Goal: Task Accomplishment & Management: Manage account settings

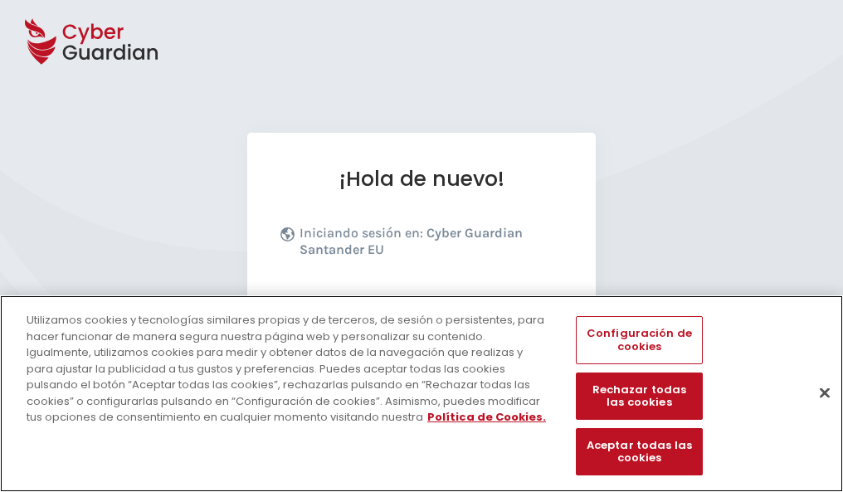
scroll to position [203, 0]
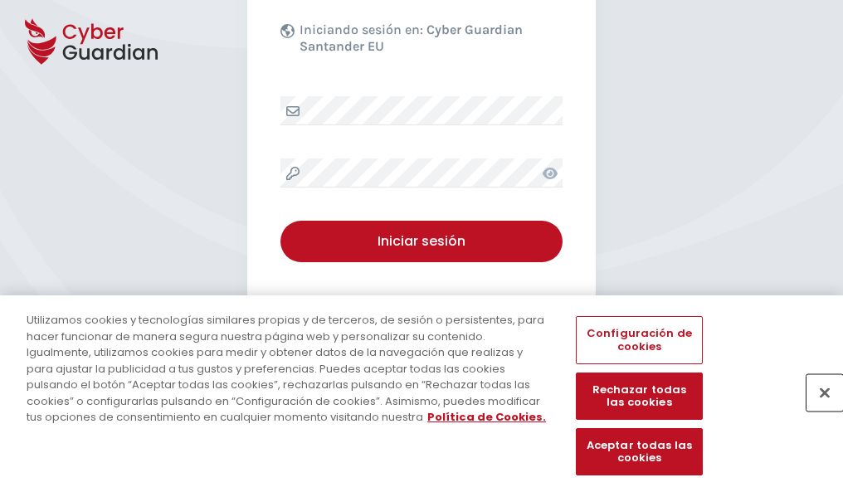
click at [817, 410] on button "Cerrar" at bounding box center [825, 392] width 37 height 37
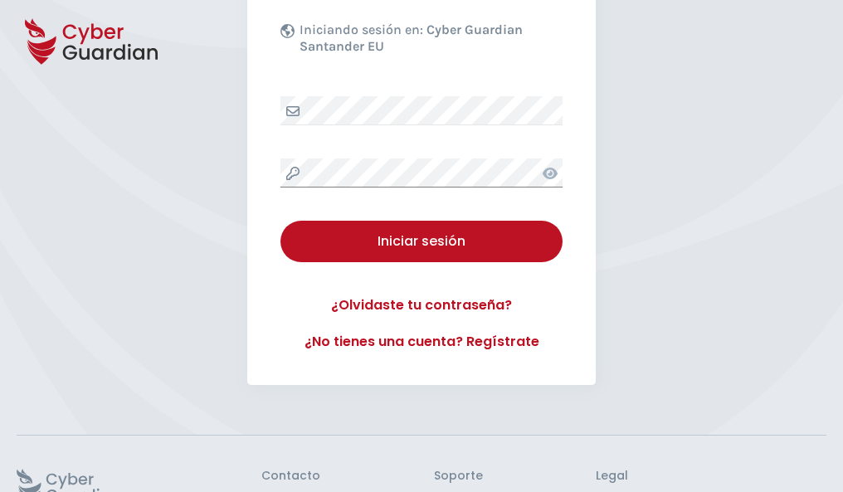
scroll to position [323, 0]
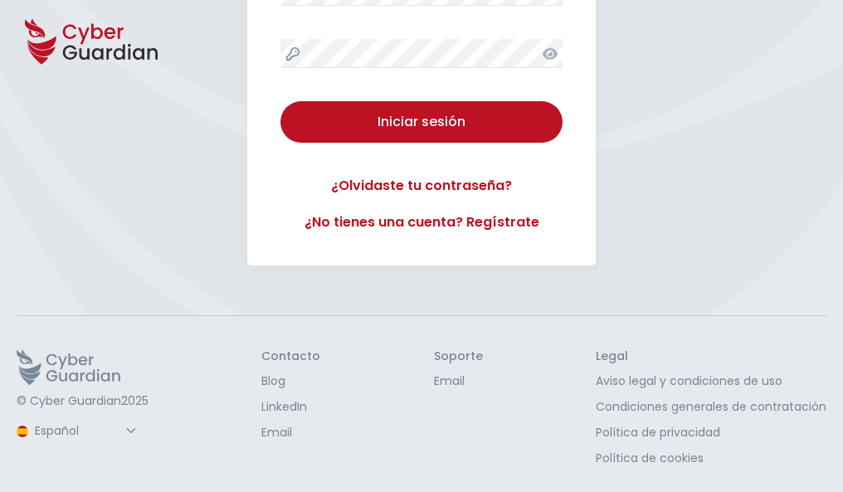
click at [281, 101] on button "Iniciar sesión" at bounding box center [422, 122] width 282 height 42
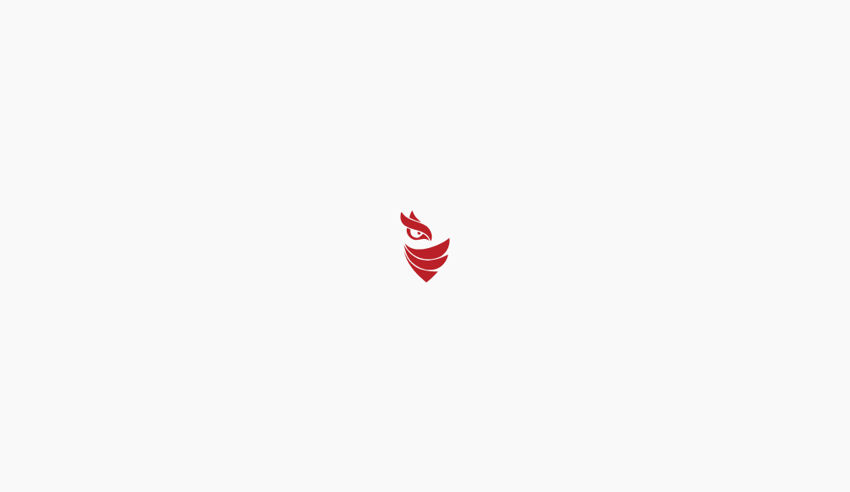
select select "English"
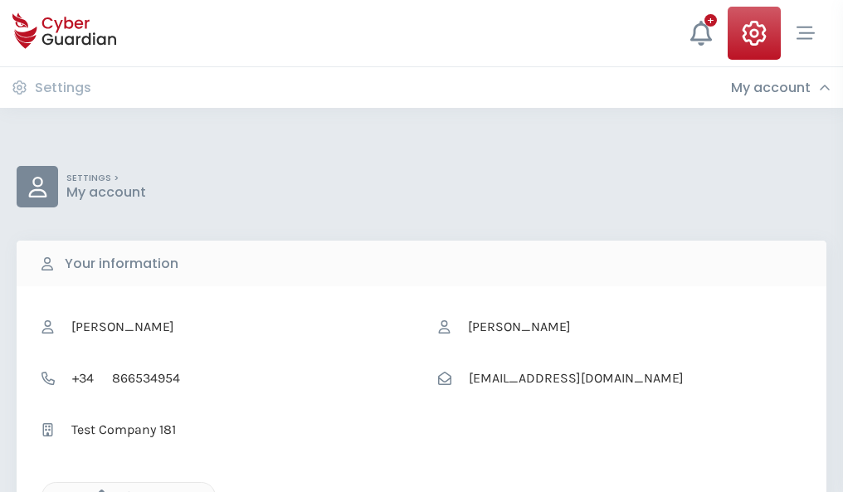
click at [97, 491] on icon "button" at bounding box center [97, 497] width 14 height 14
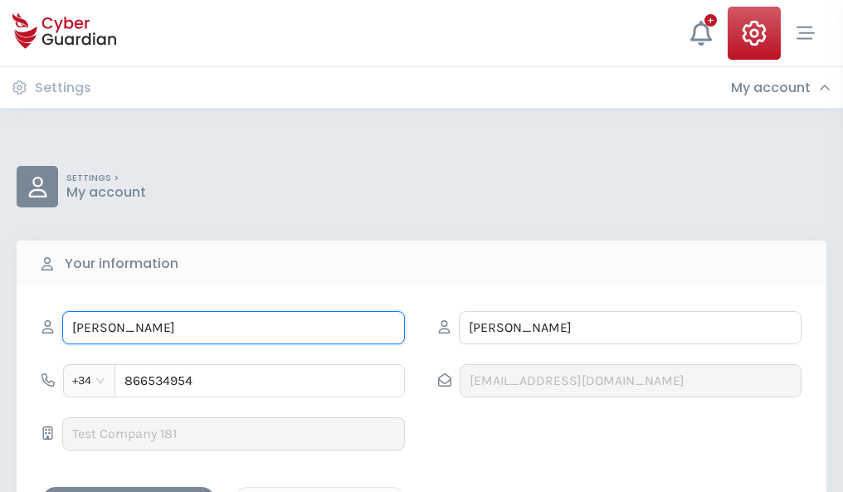
click at [233, 328] on input "ALBINA" at bounding box center [233, 327] width 343 height 33
type input "A"
type input "Ovidio"
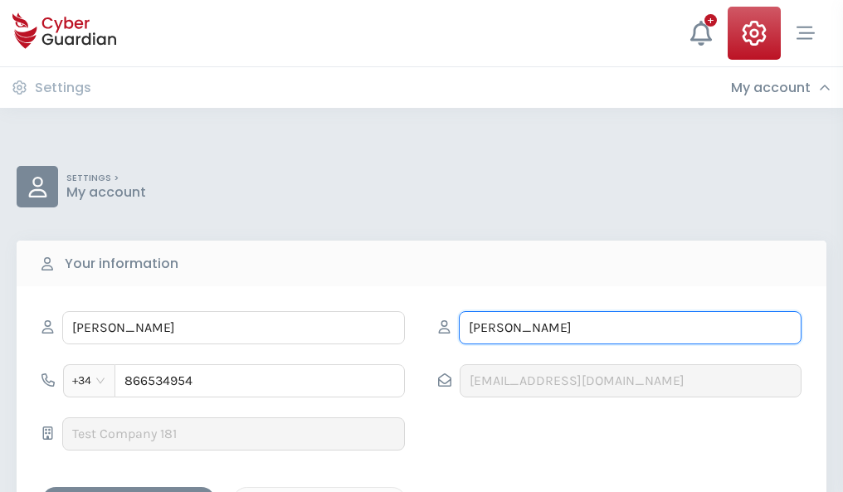
click at [630, 328] on input "LUMBRERAS" at bounding box center [630, 327] width 343 height 33
type input "L"
type input "Carro"
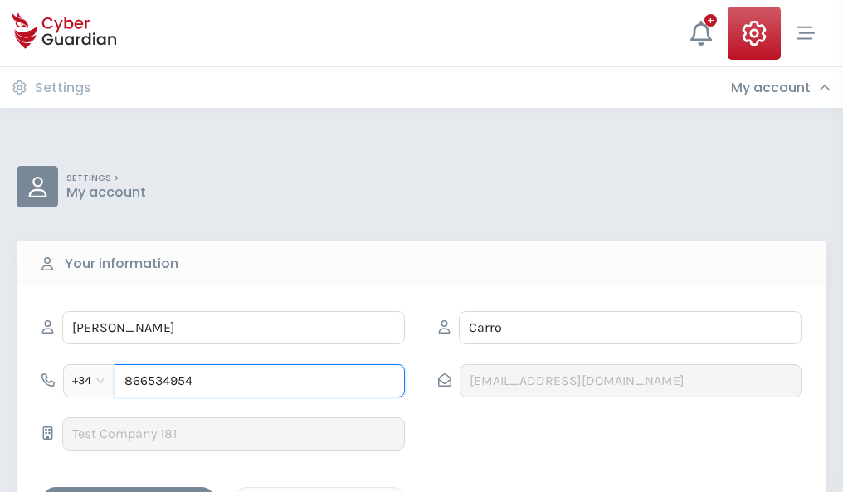
click at [260, 381] on input "866534954" at bounding box center [260, 380] width 291 height 33
type input "8"
type input "874915430"
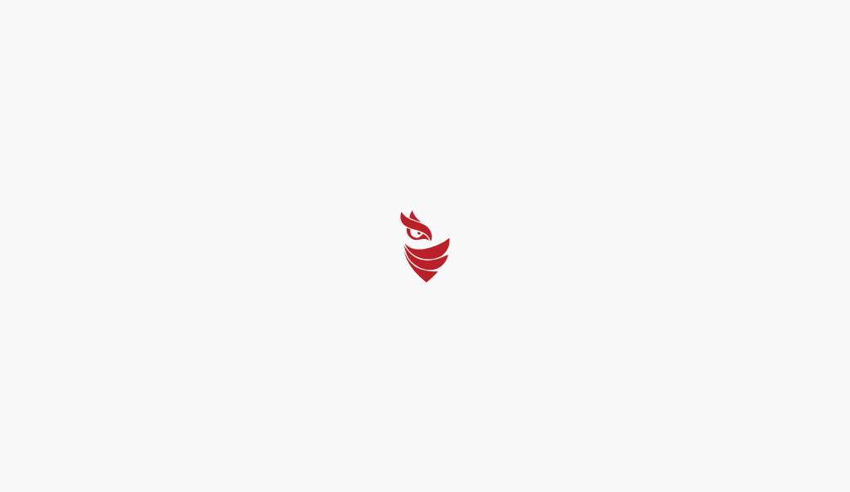
select select "English"
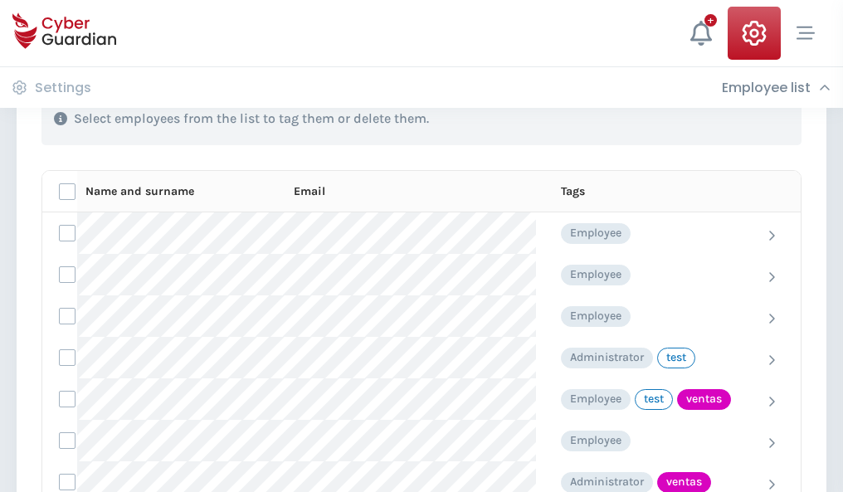
scroll to position [752, 0]
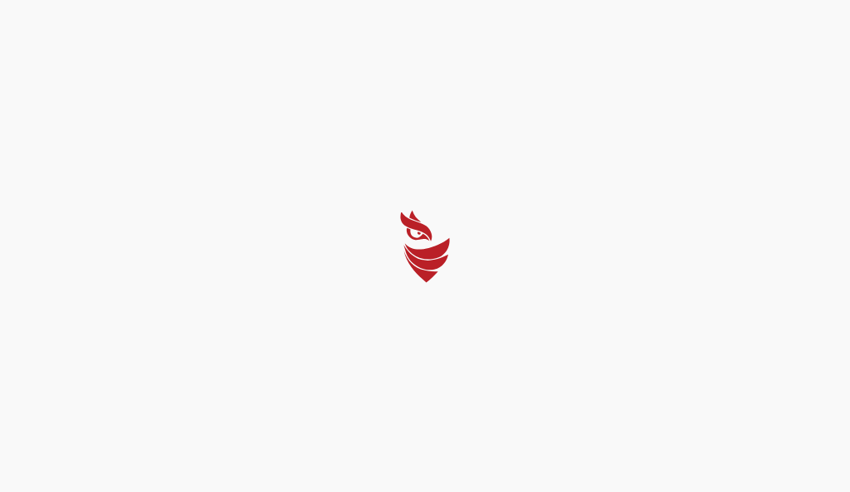
select select "English"
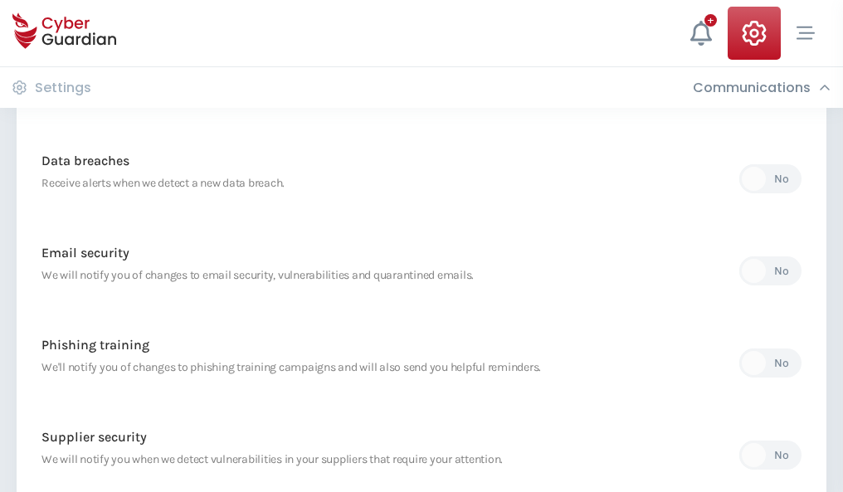
scroll to position [874, 0]
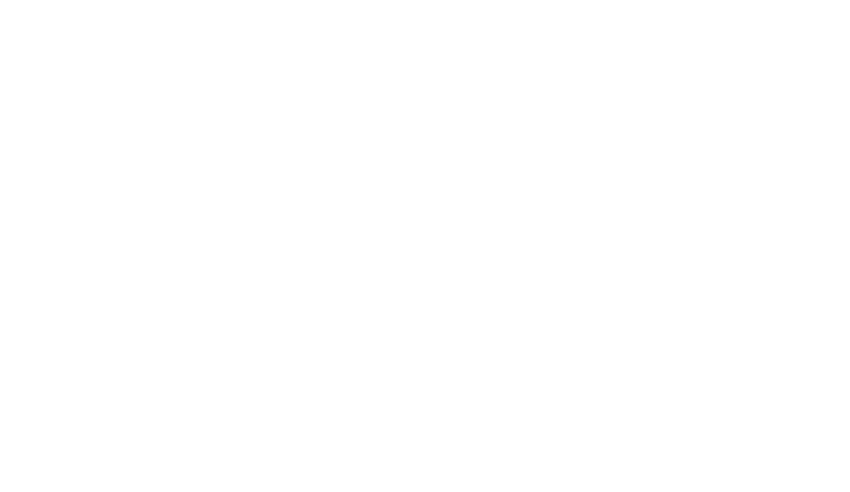
select select "English"
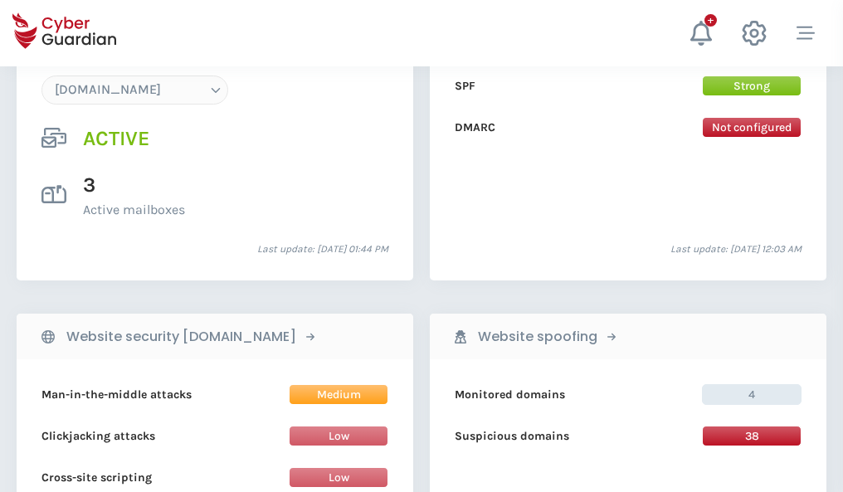
scroll to position [1768, 0]
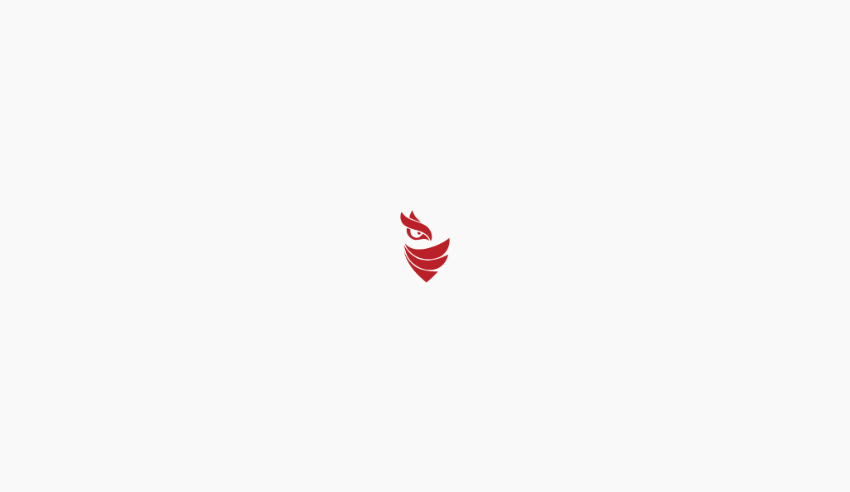
select select "English"
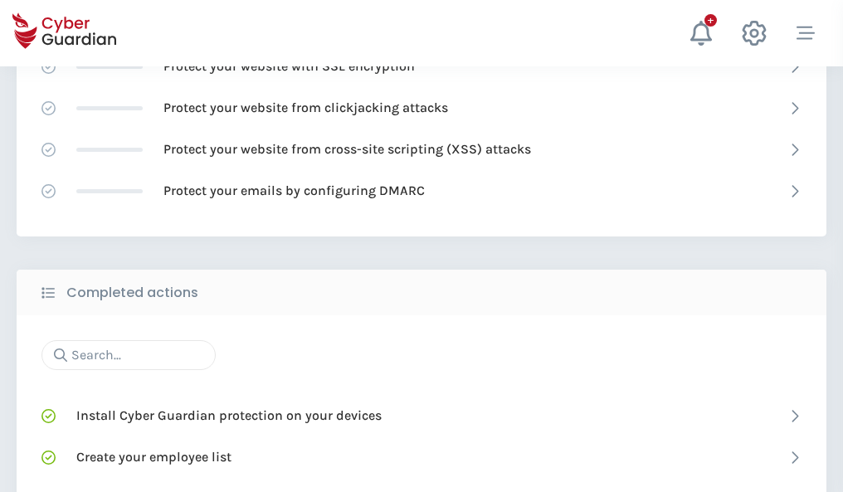
scroll to position [1106, 0]
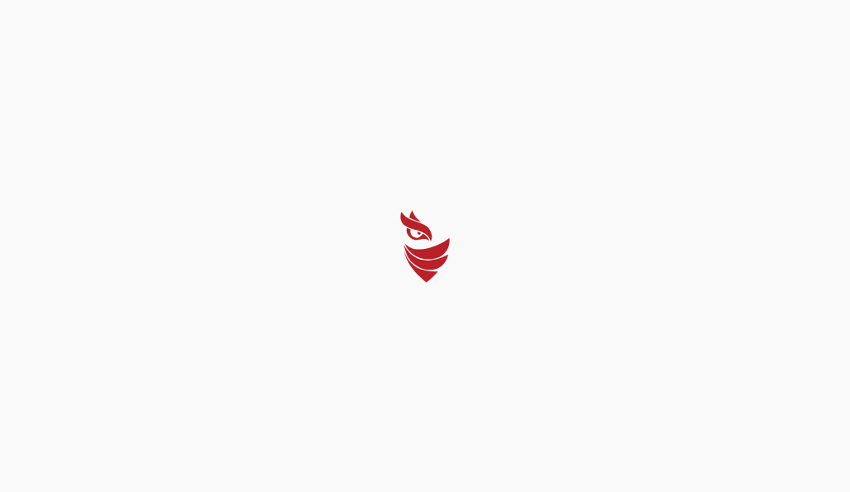
select select "English"
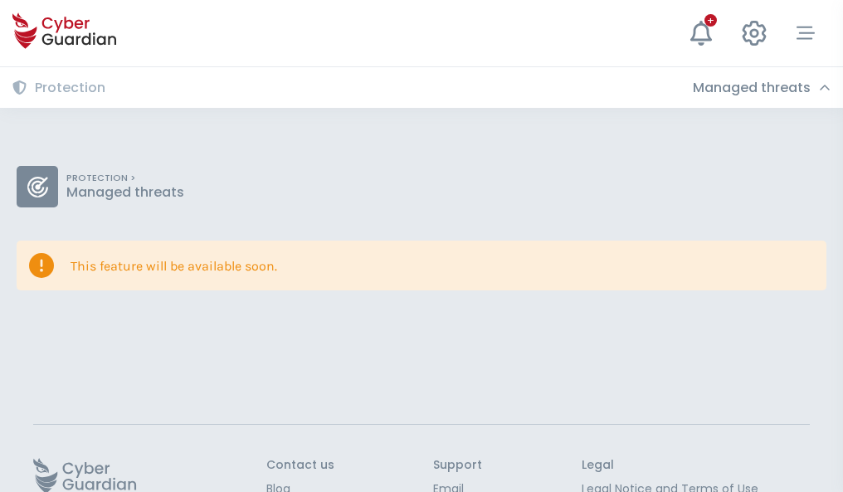
scroll to position [108, 0]
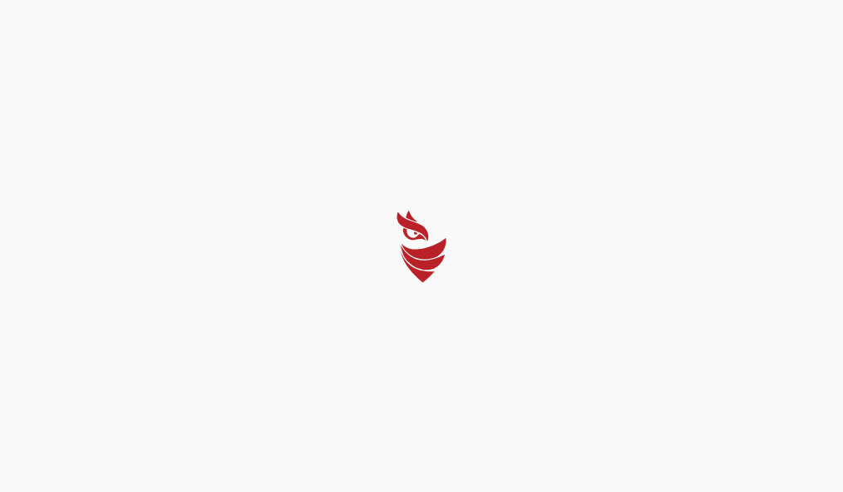
select select "English"
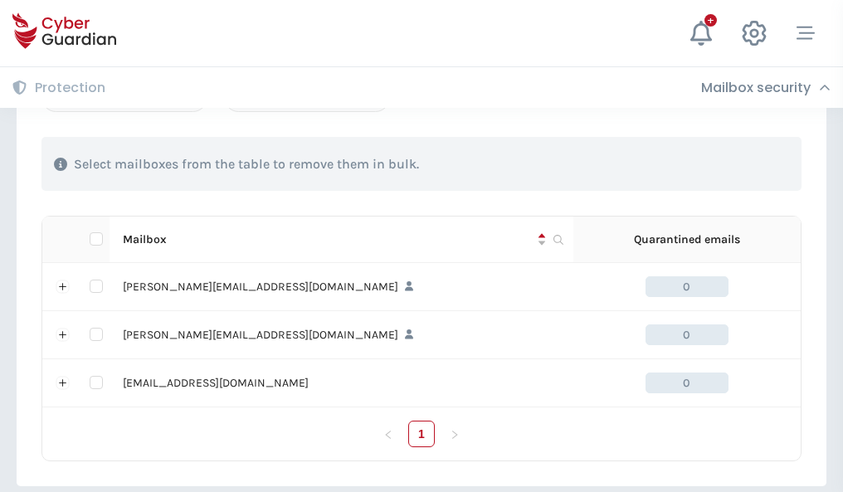
scroll to position [770, 0]
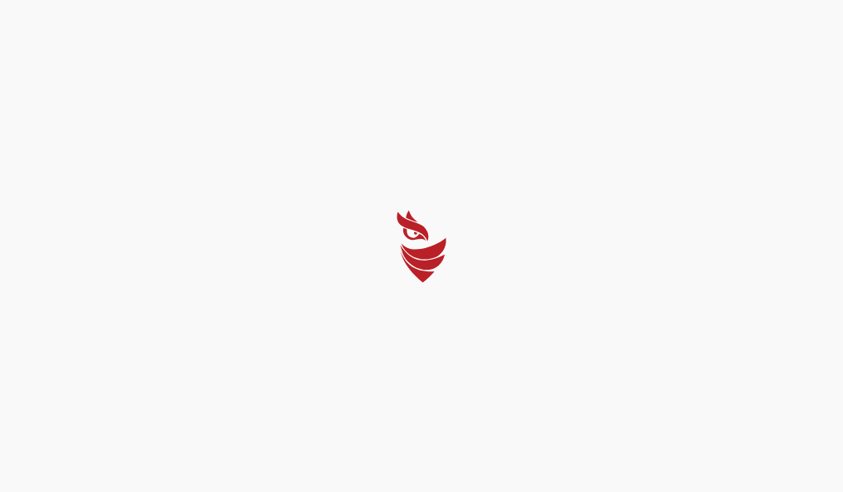
select select "English"
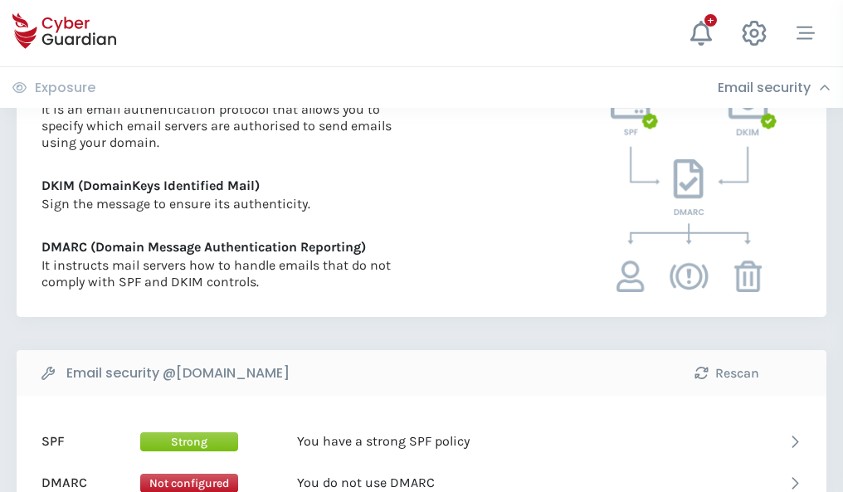
scroll to position [896, 0]
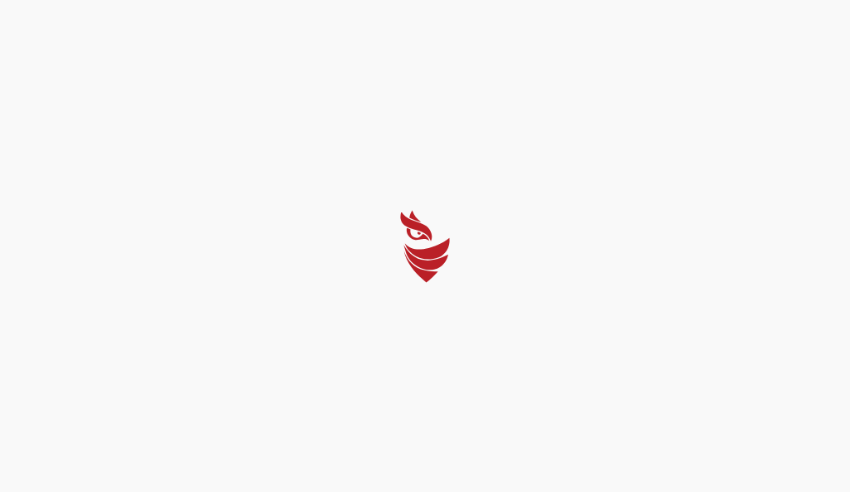
select select "English"
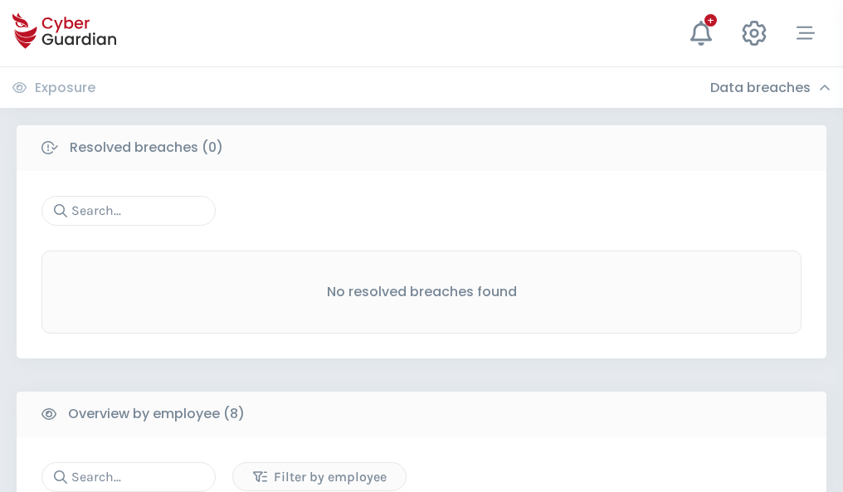
scroll to position [1415, 0]
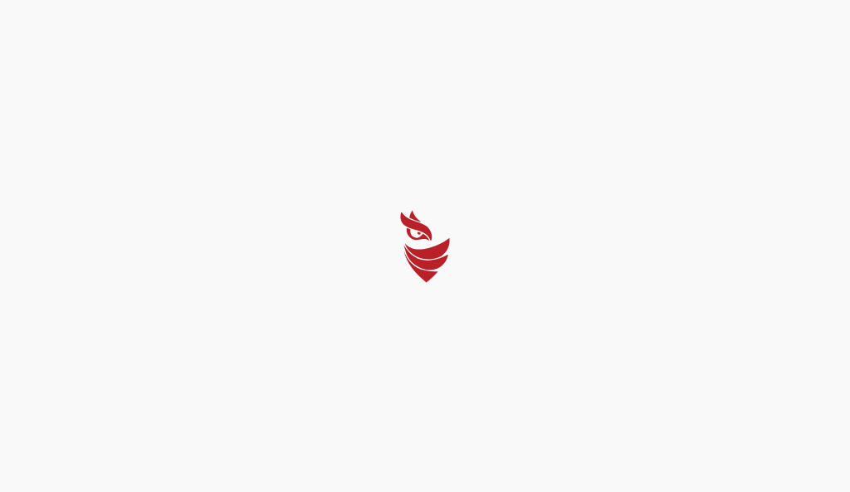
select select "English"
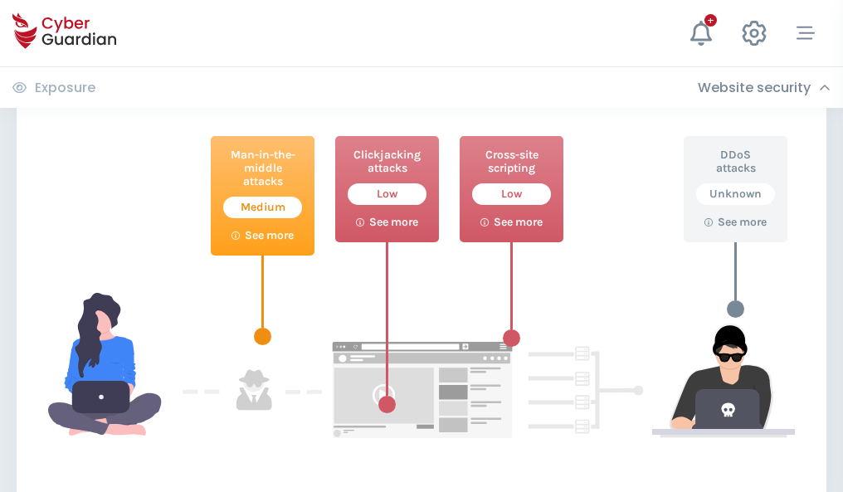
scroll to position [904, 0]
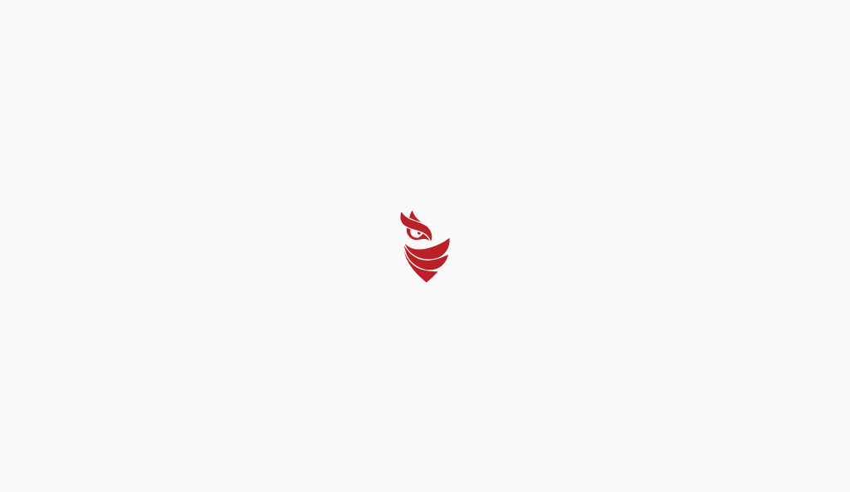
select select "English"
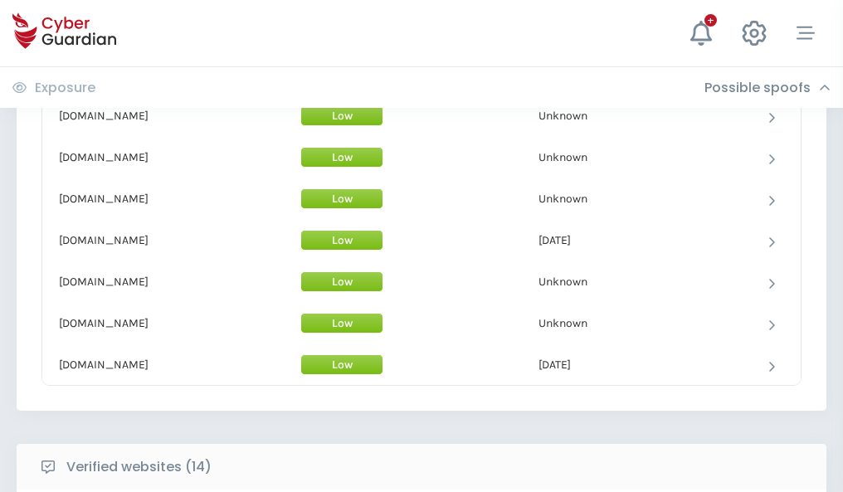
scroll to position [1619, 0]
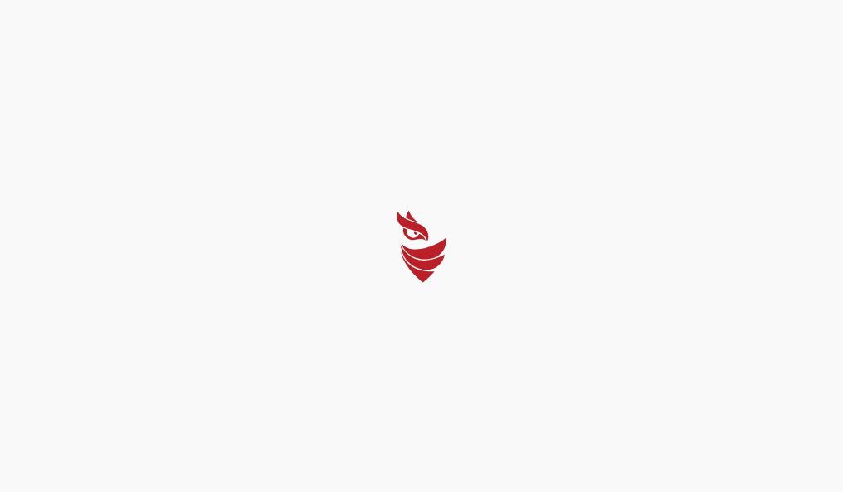
select select "English"
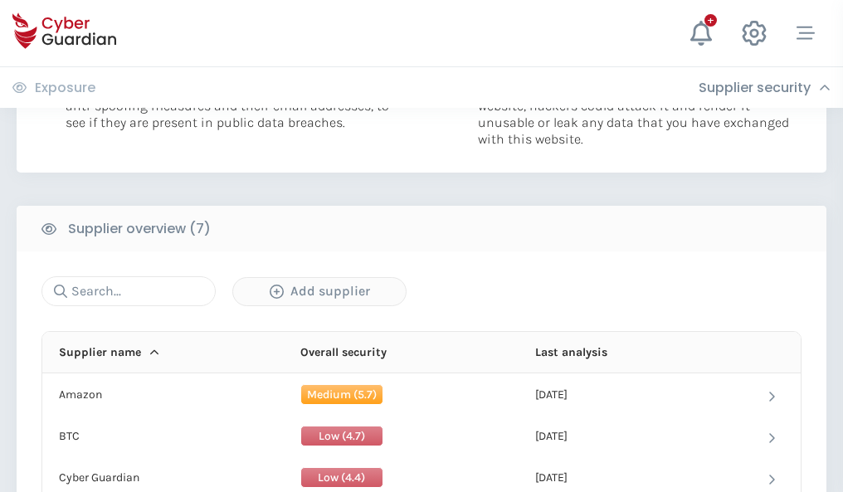
scroll to position [1075, 0]
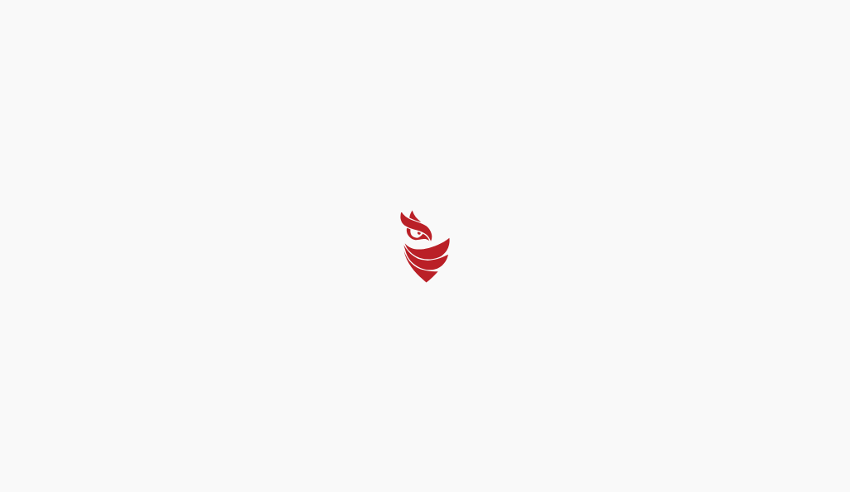
select select "English"
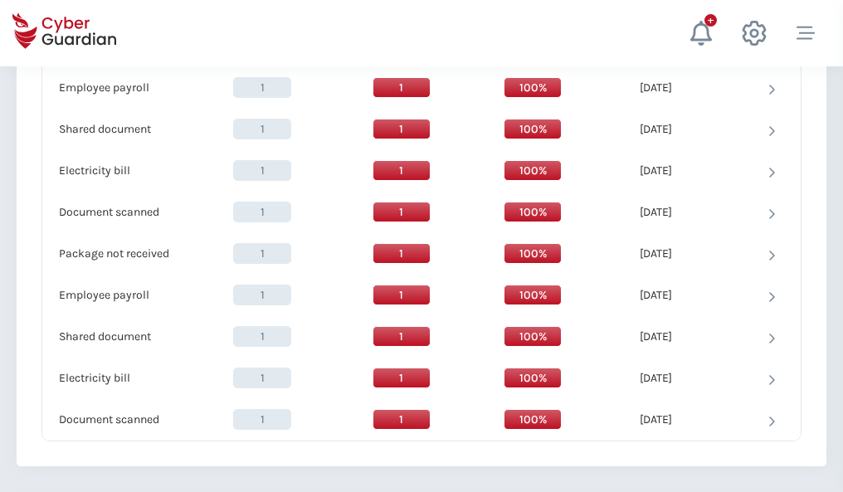
scroll to position [1701, 0]
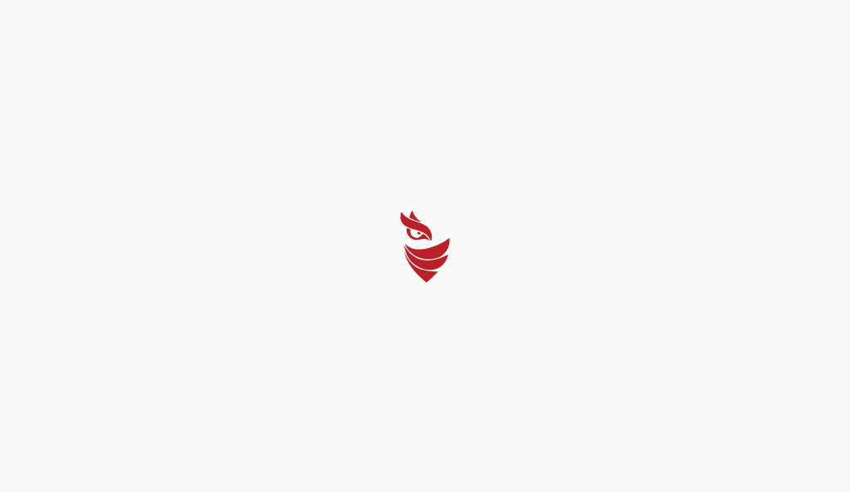
select select "English"
